Goal: Task Accomplishment & Management: Use online tool/utility

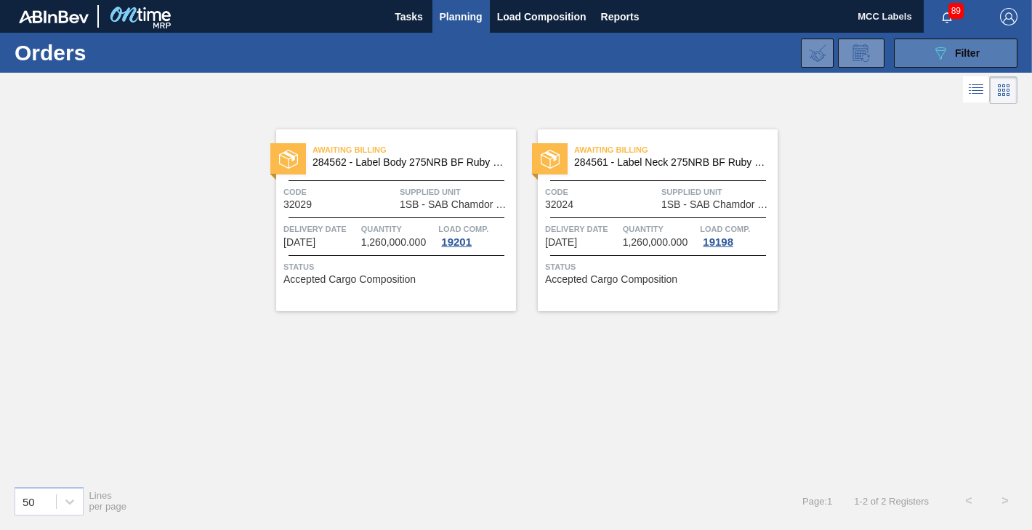
click at [914, 53] on button "089F7B8B-B2A5-4AFE-B5C0-19BA573D28AC Filter" at bounding box center [956, 53] width 124 height 29
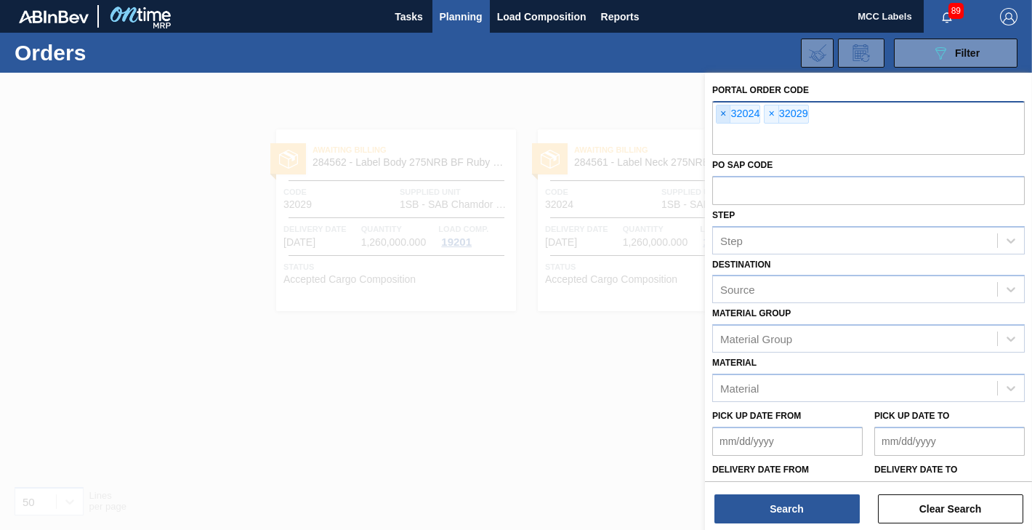
click at [720, 110] on span "×" at bounding box center [723, 113] width 14 height 17
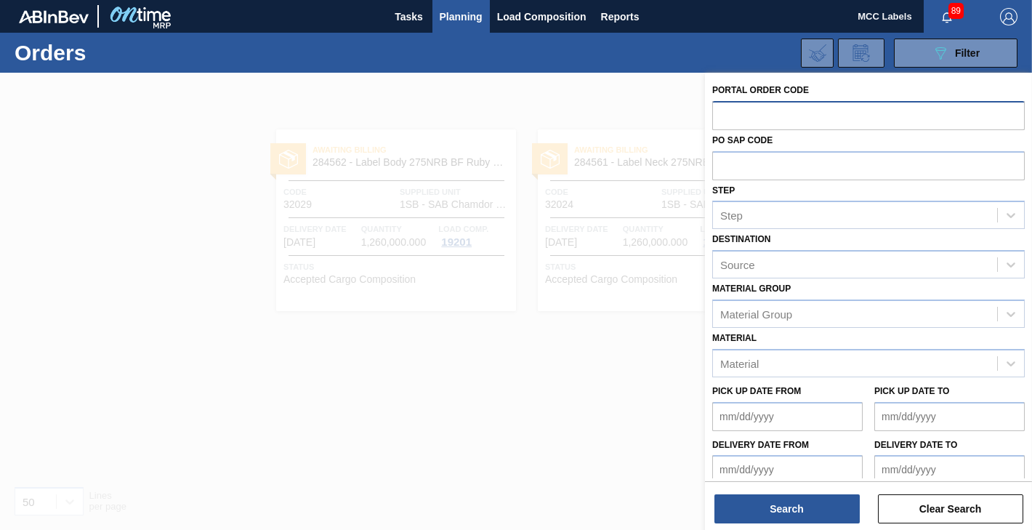
click at [720, 110] on input "text" at bounding box center [868, 115] width 312 height 28
type input "32045"
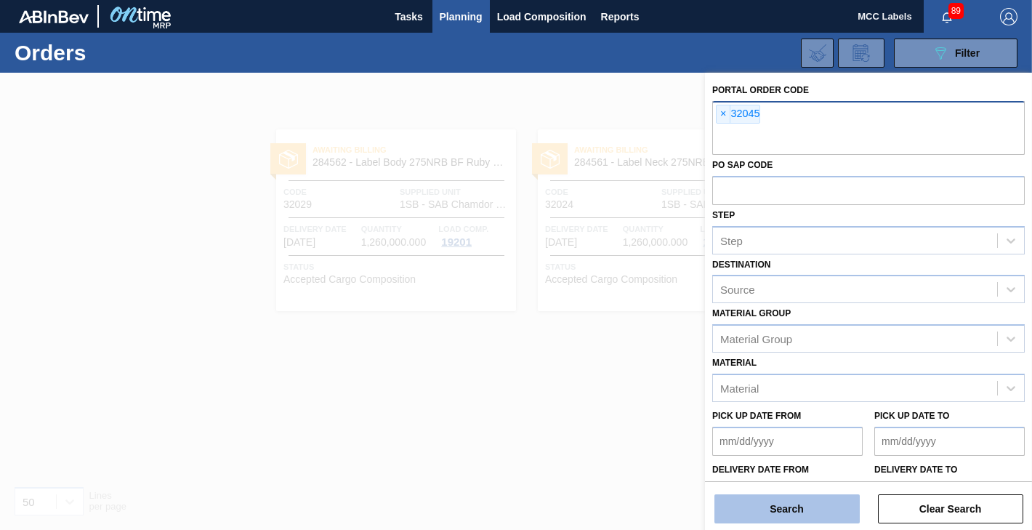
click at [761, 505] on button "Search" at bounding box center [786, 508] width 145 height 29
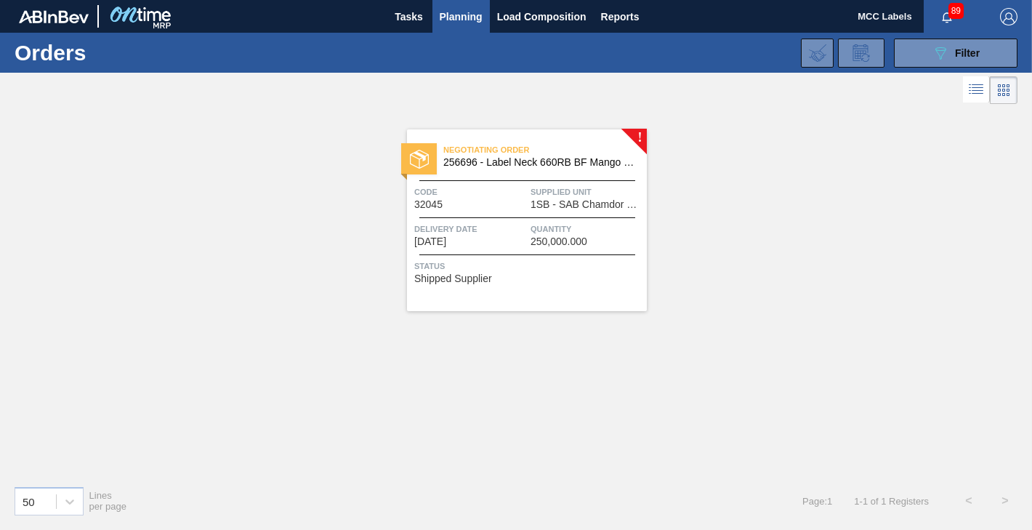
click at [518, 209] on div "Code 32045" at bounding box center [470, 197] width 113 height 25
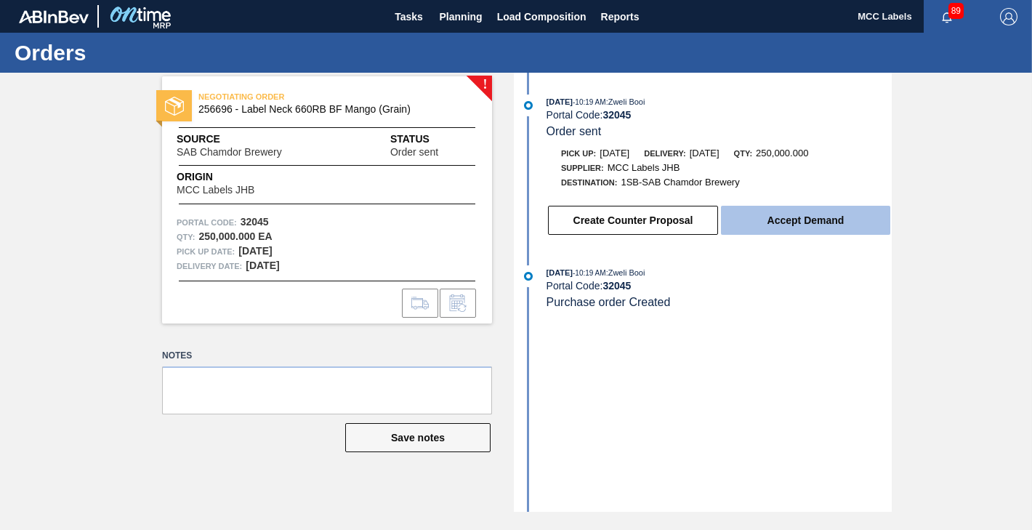
click at [834, 217] on button "Accept Demand" at bounding box center [805, 220] width 169 height 29
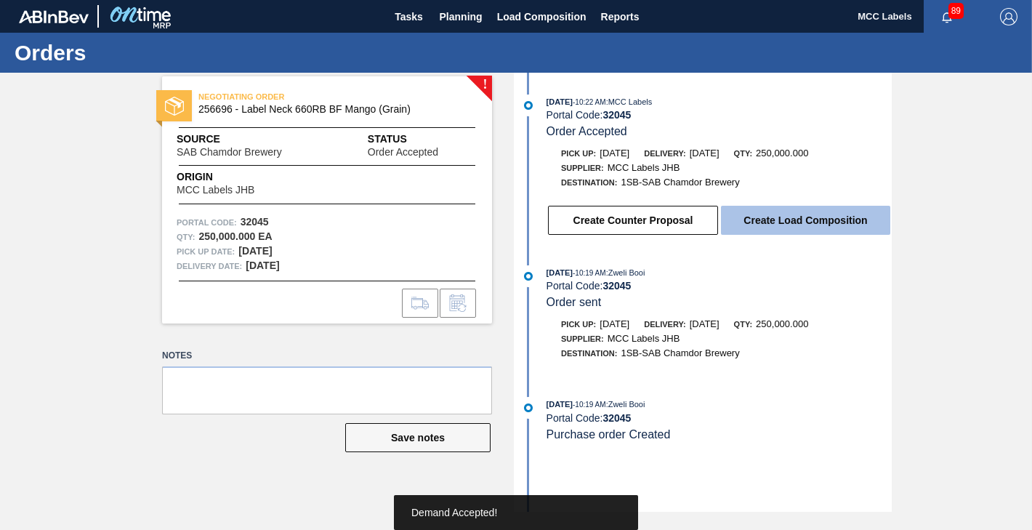
click at [821, 231] on button "Create Load Composition" at bounding box center [805, 220] width 169 height 29
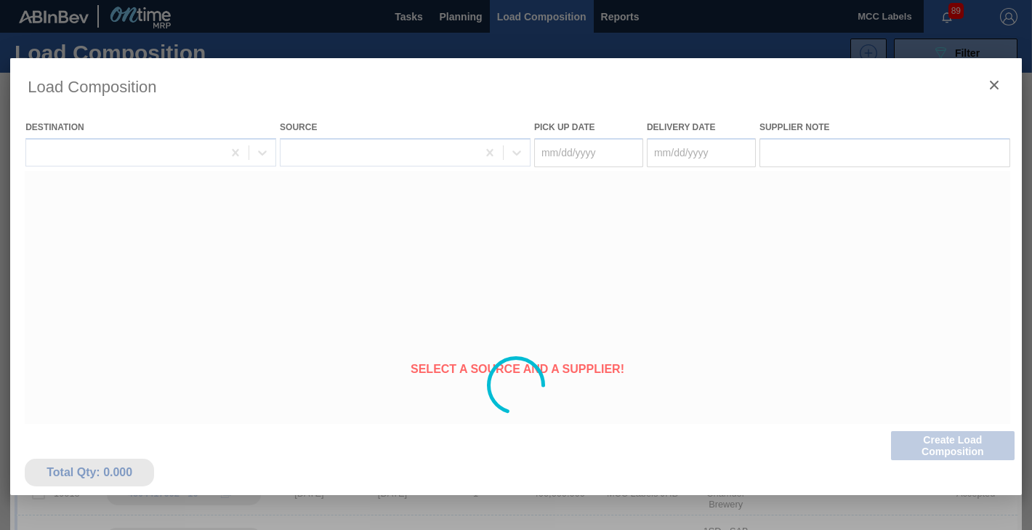
type Date "[DATE]"
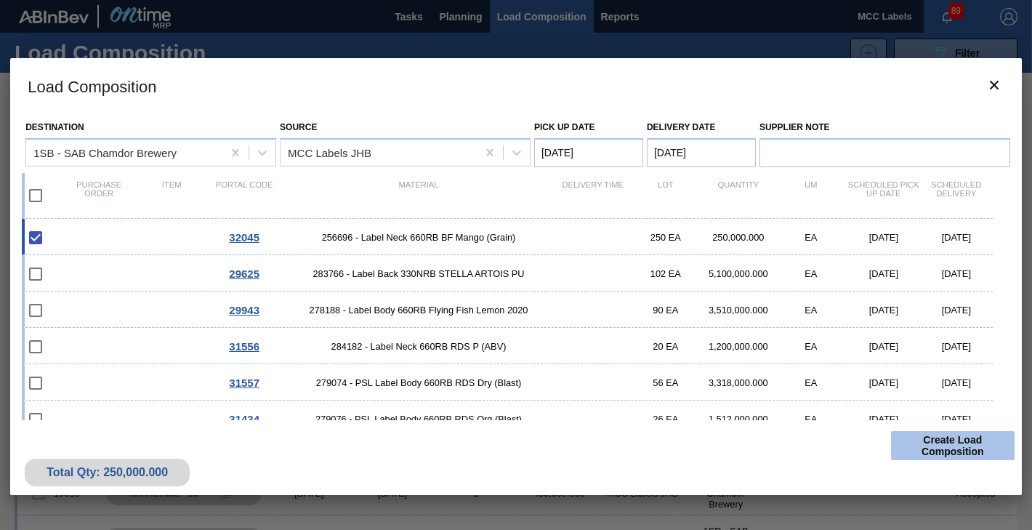
click at [945, 442] on button "Create Load Composition" at bounding box center [953, 445] width 124 height 29
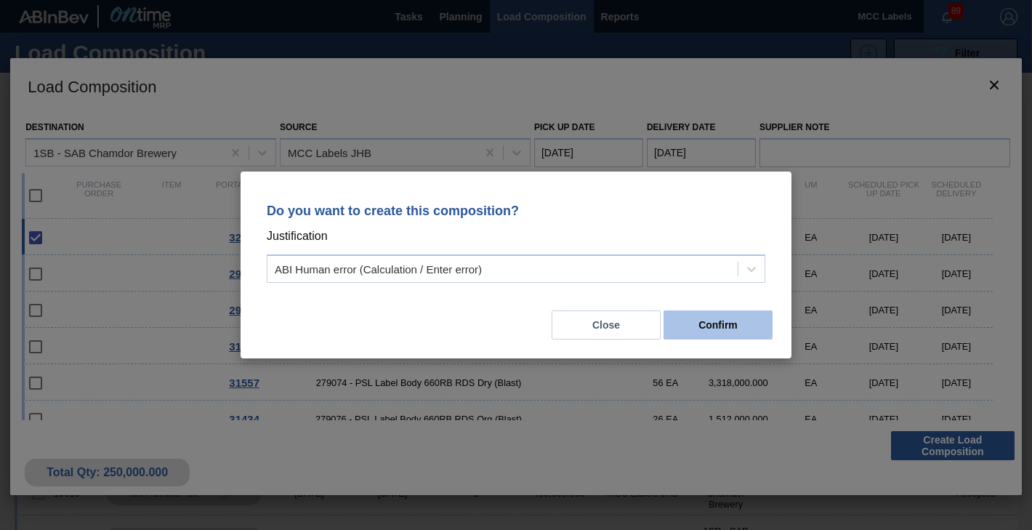
click at [694, 327] on button "Confirm" at bounding box center [717, 324] width 109 height 29
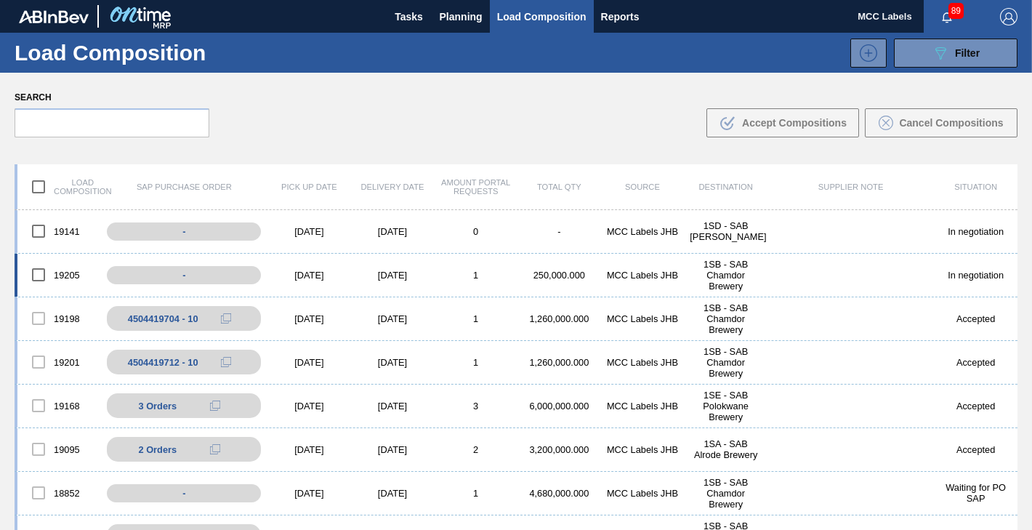
click at [601, 278] on div "MCC Labels JHB" at bounding box center [643, 275] width 84 height 11
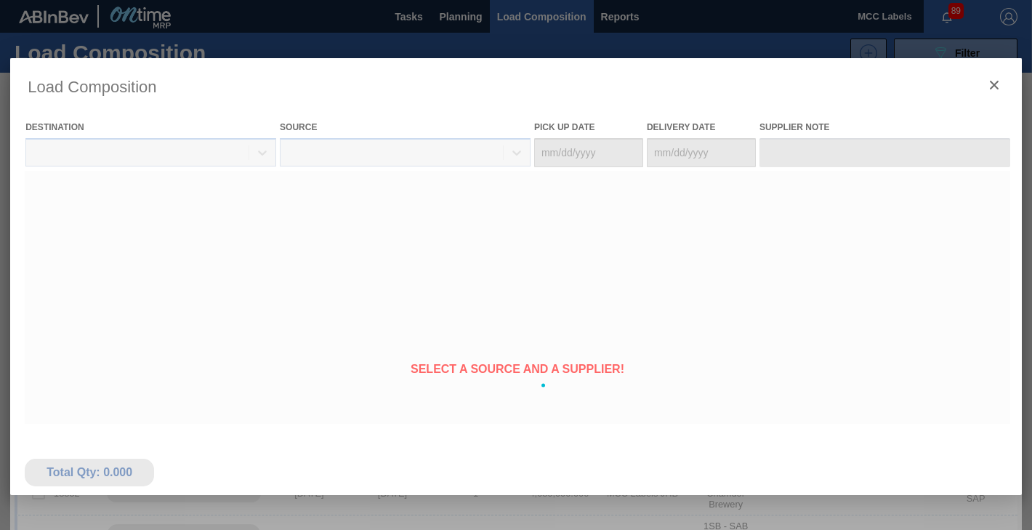
type Date "[DATE]"
